Goal: Task Accomplishment & Management: Manage account settings

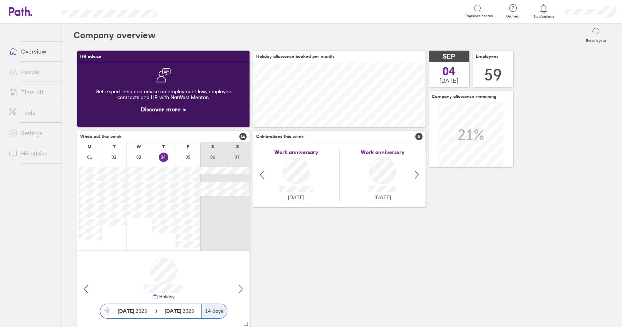
scroll to position [65, 172]
click at [27, 90] on link "Time off" at bounding box center [32, 92] width 59 height 15
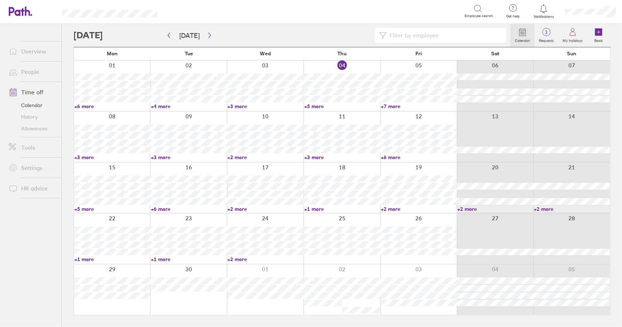
click at [393, 212] on link "+2 more" at bounding box center [419, 209] width 76 height 7
click at [396, 209] on link "+2 more" at bounding box center [419, 209] width 76 height 7
click at [318, 209] on link "+1 more" at bounding box center [342, 209] width 76 height 7
click at [236, 210] on link "+2 more" at bounding box center [265, 209] width 76 height 7
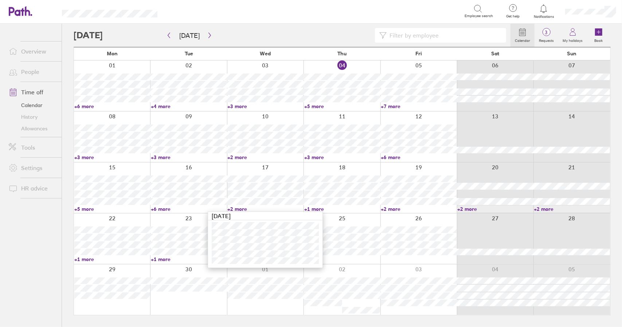
click at [160, 209] on link "+6 more" at bounding box center [189, 209] width 76 height 7
click at [161, 209] on link "+6 more" at bounding box center [189, 209] width 76 height 7
click at [84, 208] on link "+5 more" at bounding box center [112, 209] width 76 height 7
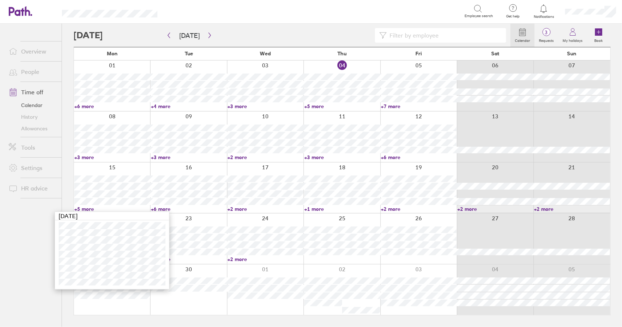
click at [68, 189] on div "Calendar 3 Requests My holidays Book [DATE] [DATE] Mon Tue Wed Thu Fri Sat Sun …" at bounding box center [342, 175] width 560 height 303
